Goal: Unclear: Browse casually

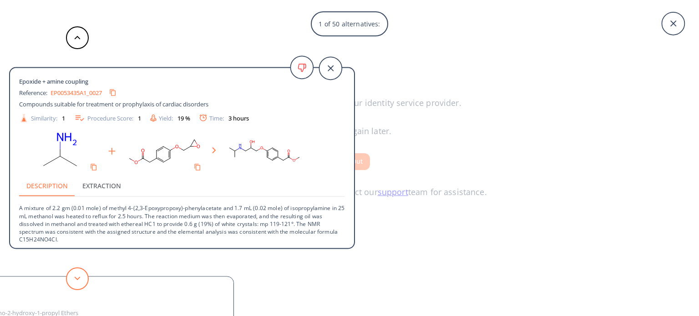
click at [77, 281] on button at bounding box center [77, 278] width 23 height 23
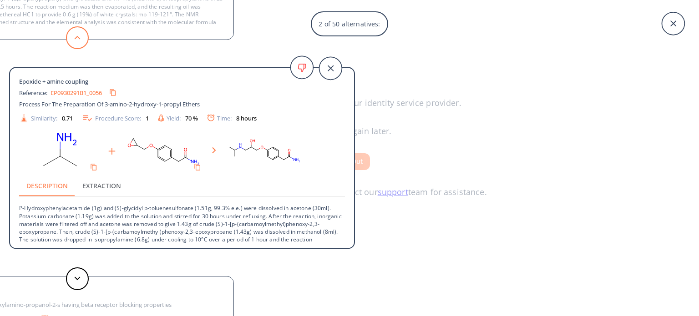
click at [80, 42] on button at bounding box center [77, 37] width 23 height 23
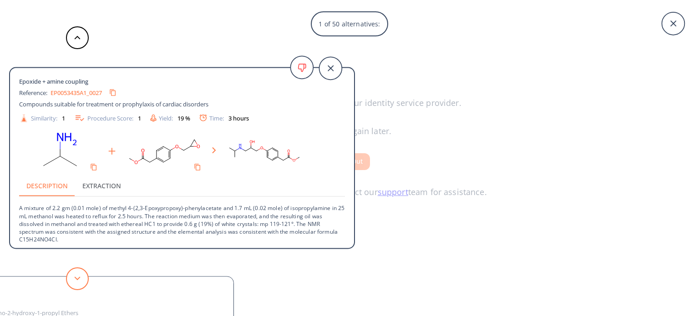
click at [72, 271] on button at bounding box center [77, 278] width 23 height 23
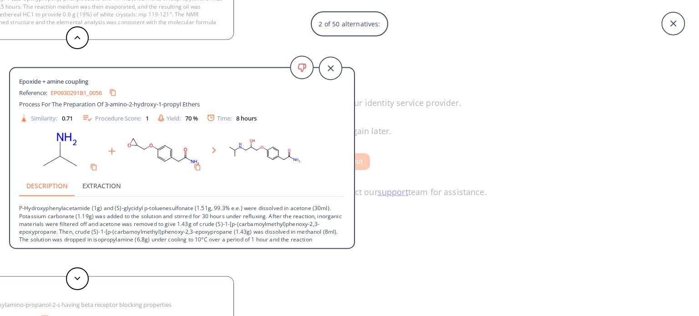
scroll to position [25, 0]
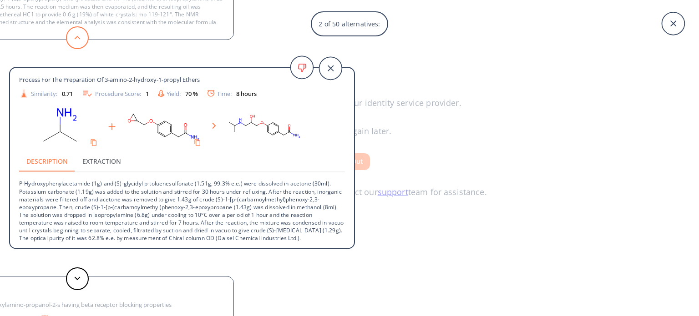
click at [79, 33] on button at bounding box center [77, 37] width 23 height 23
